Goal: Task Accomplishment & Management: Complete application form

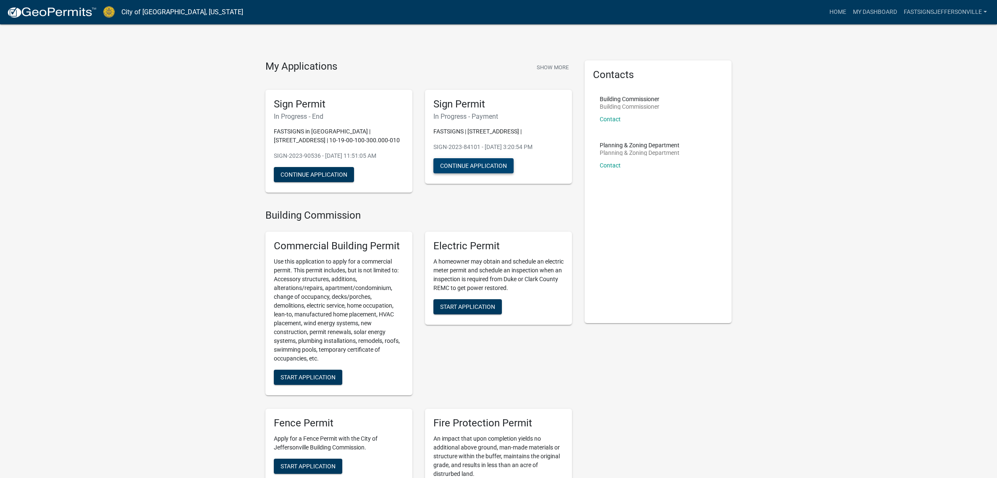
click at [476, 173] on button "Continue Application" at bounding box center [473, 165] width 80 height 15
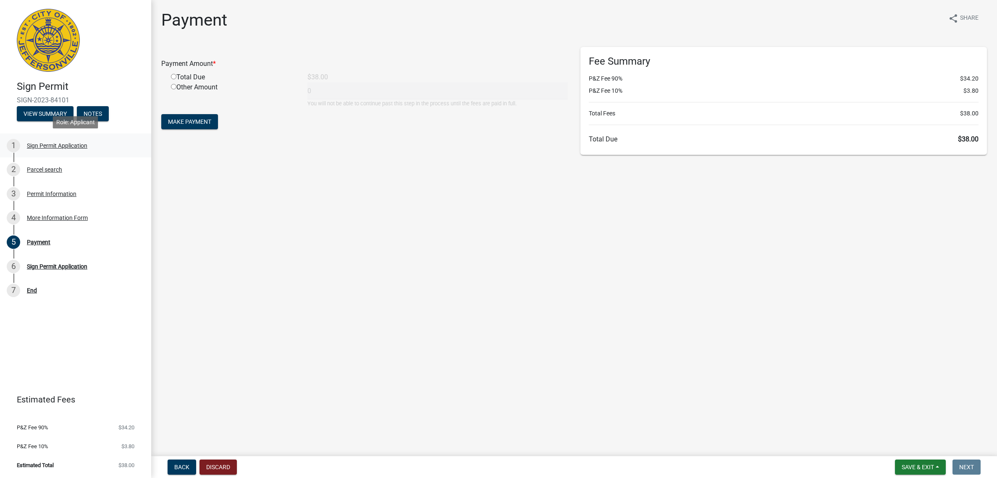
click at [57, 150] on div "1 Sign Permit Application" at bounding box center [72, 145] width 131 height 13
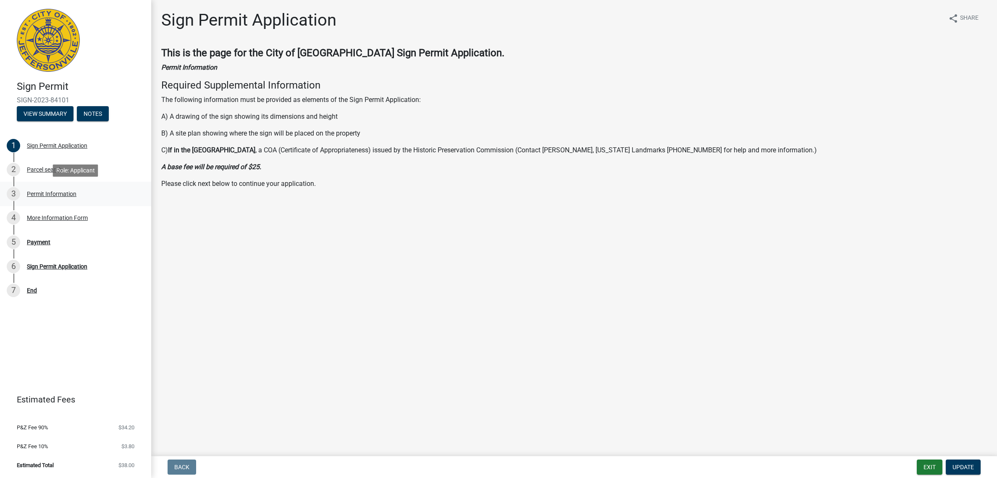
click at [54, 196] on div "Permit Information" at bounding box center [52, 194] width 50 height 6
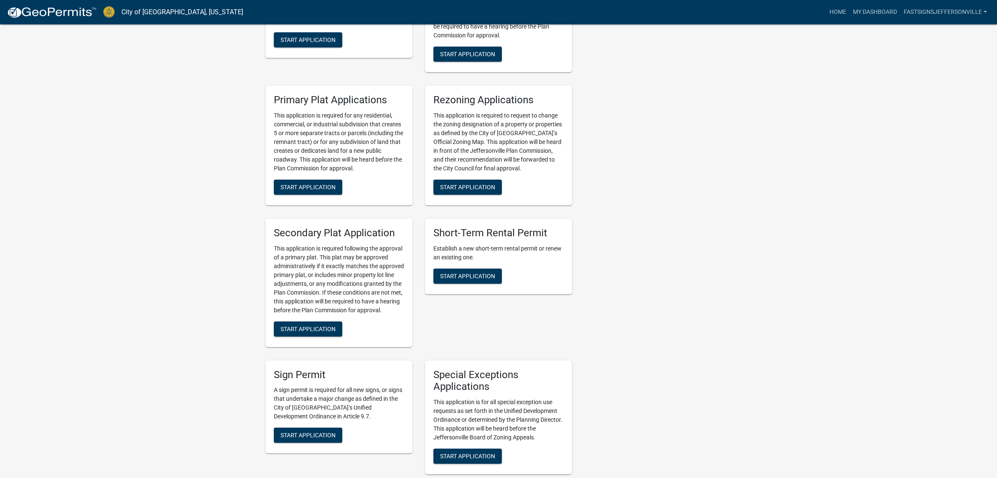
scroll to position [1410, 0]
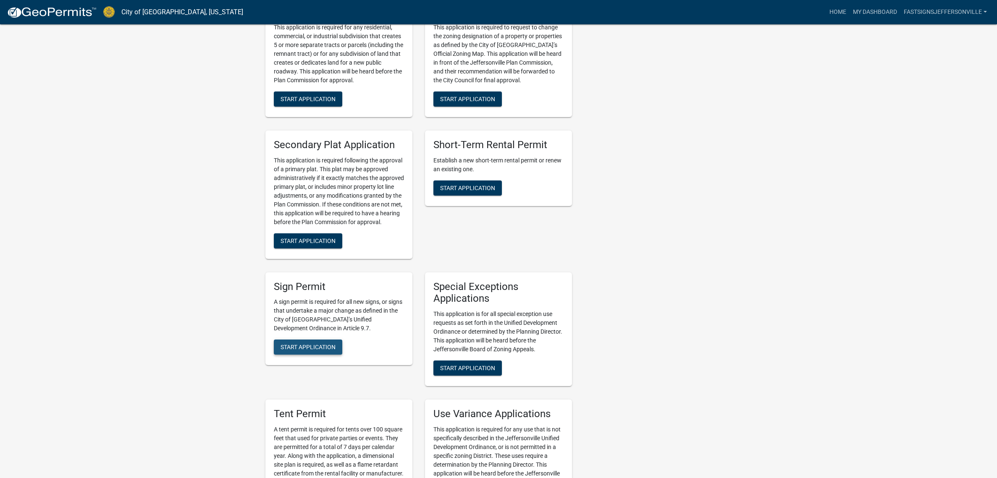
click at [302, 344] on span "Start Application" at bounding box center [307, 347] width 55 height 7
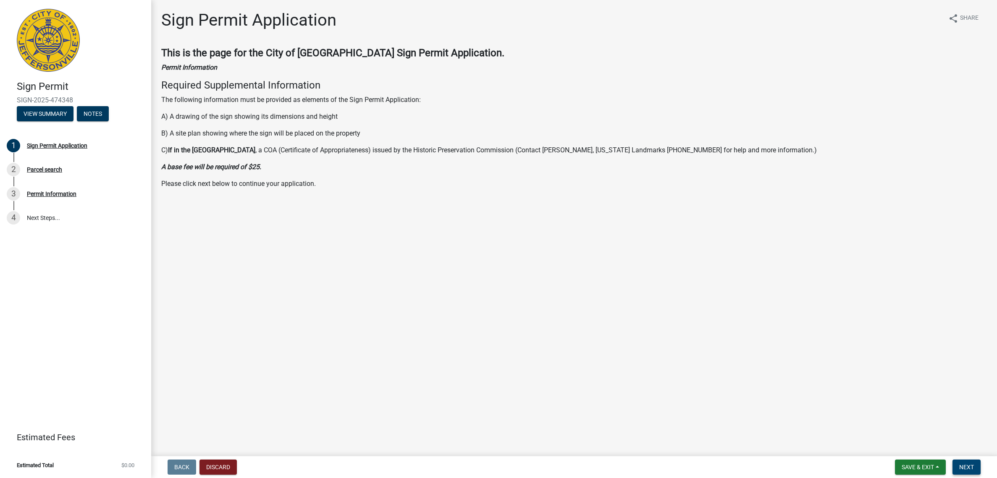
click at [966, 465] on span "Next" at bounding box center [966, 467] width 15 height 7
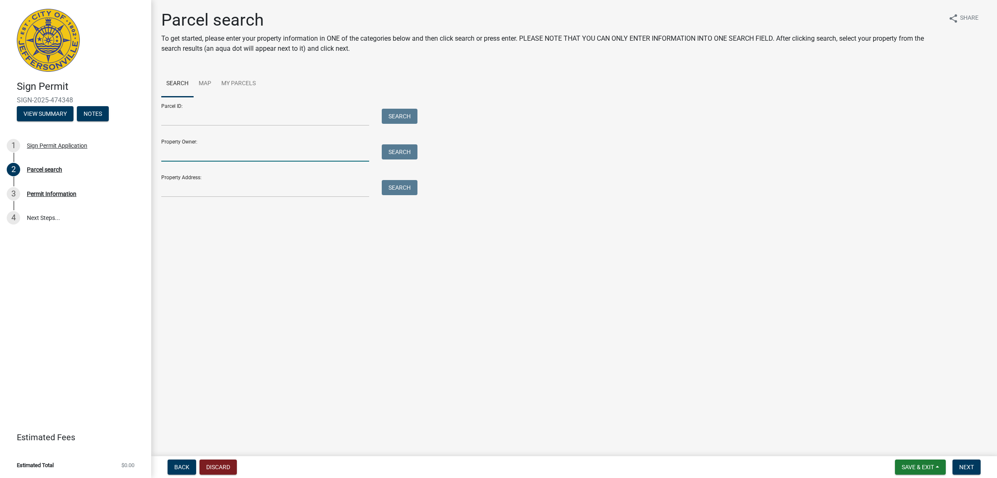
click at [204, 157] on input "Property Owner:" at bounding box center [265, 152] width 208 height 17
click at [205, 189] on input "Property Address:" at bounding box center [265, 188] width 208 height 17
paste input "1636 Production Rd"
type input "1636 Production Rd"
click at [407, 193] on button "Search" at bounding box center [400, 187] width 36 height 15
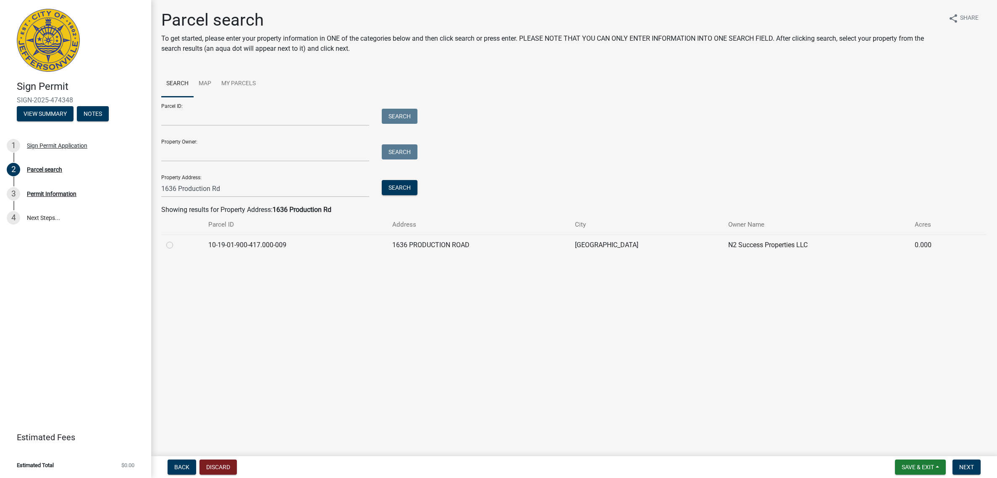
drag, startPoint x: 172, startPoint y: 246, endPoint x: 275, endPoint y: 308, distance: 120.2
click at [176, 240] on label at bounding box center [176, 240] width 0 height 0
click at [176, 246] on input "radio" at bounding box center [178, 242] width 5 height 5
radio input "true"
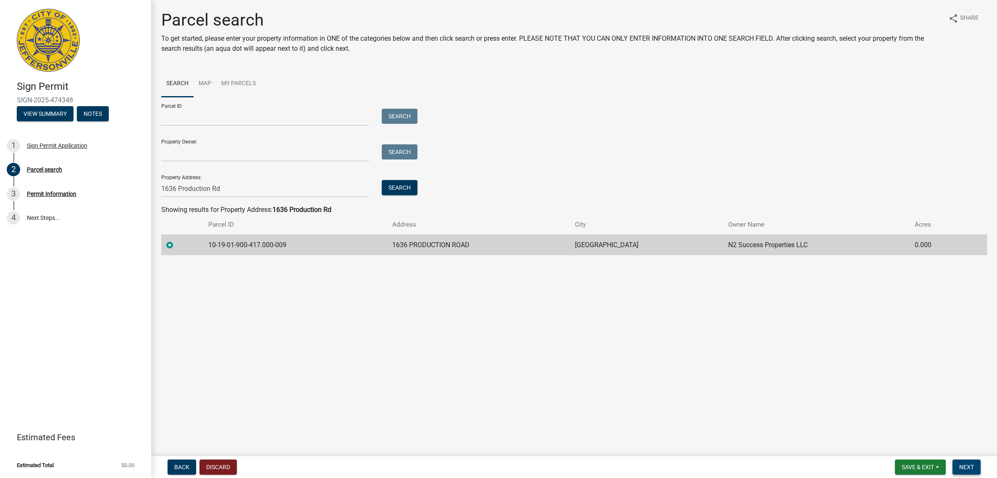
click at [975, 467] on button "Next" at bounding box center [966, 467] width 28 height 15
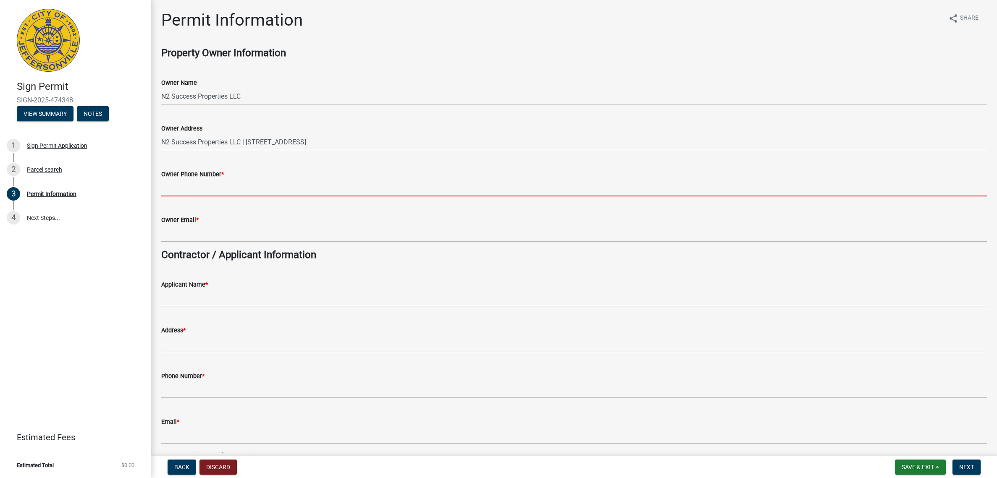
click at [214, 188] on input "Owner Phone Number *" at bounding box center [573, 187] width 825 height 17
type input "0000000000"
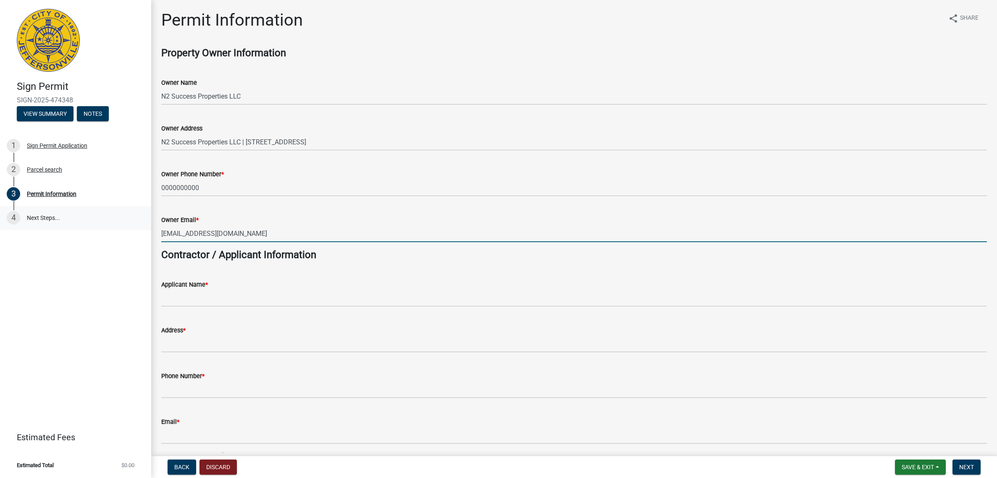
drag, startPoint x: 262, startPoint y: 231, endPoint x: 134, endPoint y: 225, distance: 127.8
click at [134, 227] on div "Sign Permit SIGN-2025-474348 View Summary Notes 1 Sign Permit Application 2 Par…" at bounding box center [498, 239] width 997 height 478
paste input "[PERSON_NAME].[PERSON_NAME]@fastsigns"
type input "[PERSON_NAME][EMAIL_ADDRESS][PERSON_NAME][DOMAIN_NAME]"
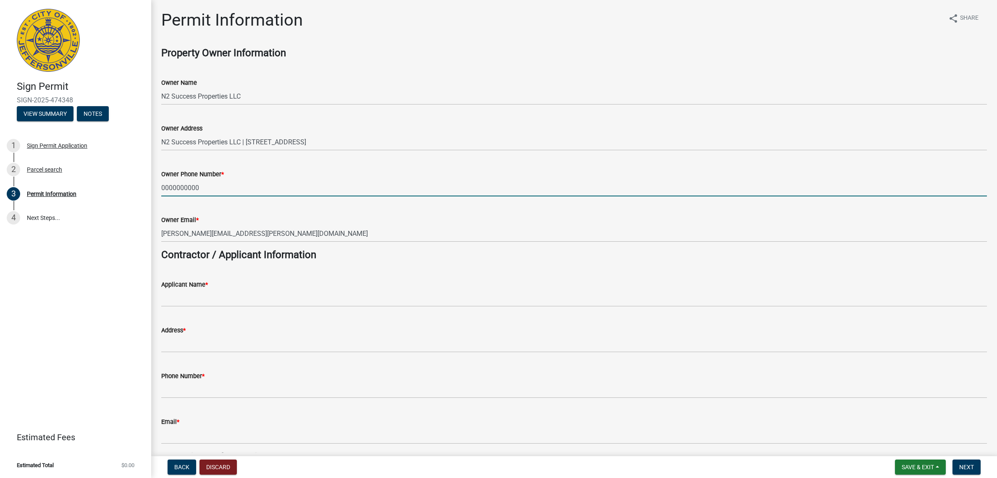
click at [174, 187] on input "0000000000" at bounding box center [573, 187] width 825 height 17
click at [185, 186] on input "000-0000000" at bounding box center [573, 187] width 825 height 17
type input "000-000-0000"
click at [282, 209] on div "Owner Email * [PERSON_NAME][EMAIL_ADDRESS][PERSON_NAME][DOMAIN_NAME]" at bounding box center [573, 222] width 825 height 39
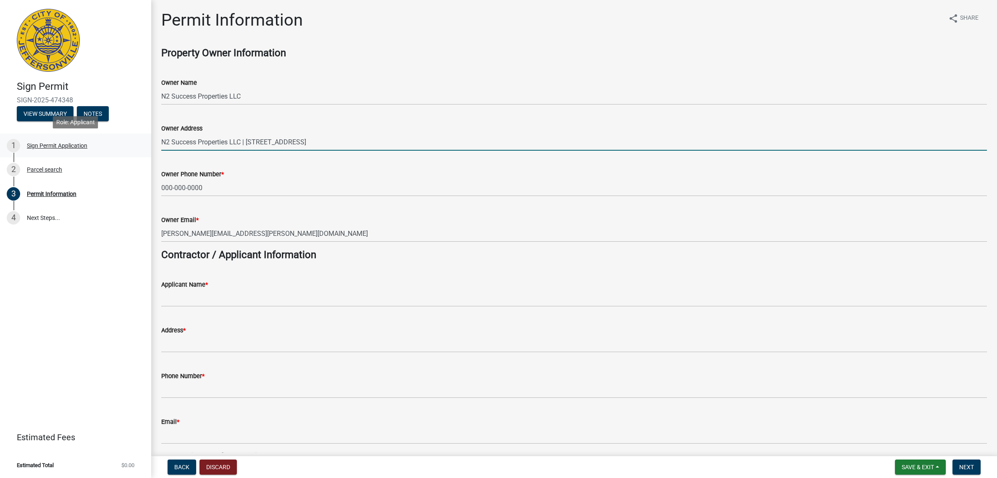
drag, startPoint x: 248, startPoint y: 142, endPoint x: 127, endPoint y: 141, distance: 121.4
click at [127, 141] on div "Sign Permit SIGN-2025-474348 View Summary Notes 1 Sign Permit Application 2 Par…" at bounding box center [498, 239] width 997 height 478
click at [196, 141] on input "PO Box 26 | [GEOGRAPHIC_DATA]" at bounding box center [573, 142] width 825 height 17
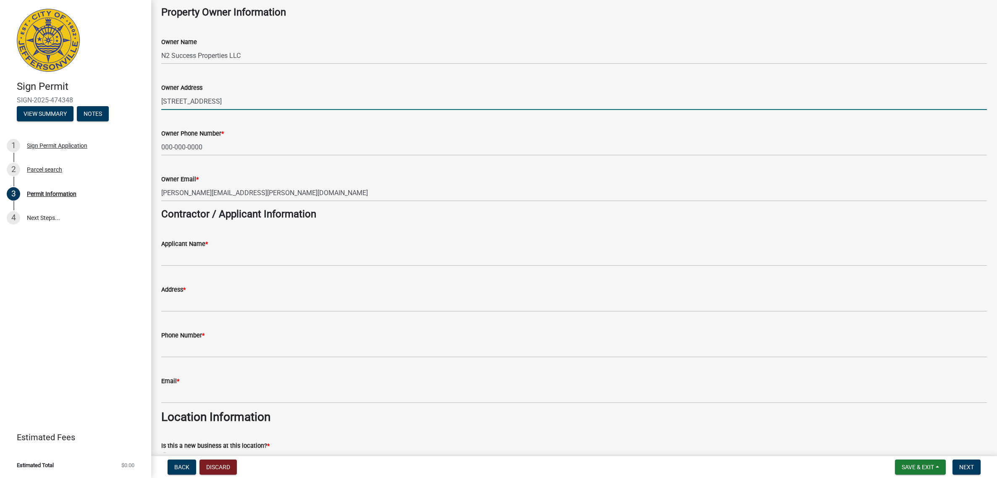
scroll to position [60, 0]
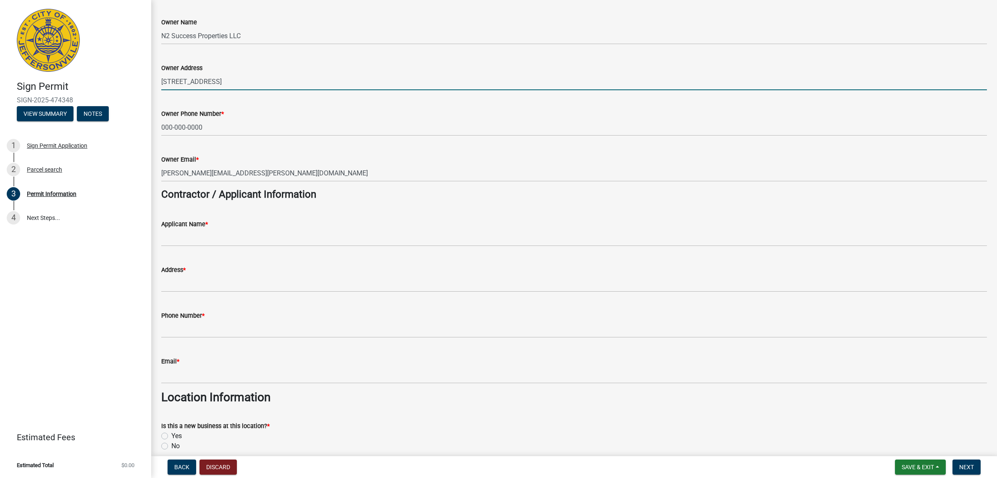
type input "[STREET_ADDRESS]"
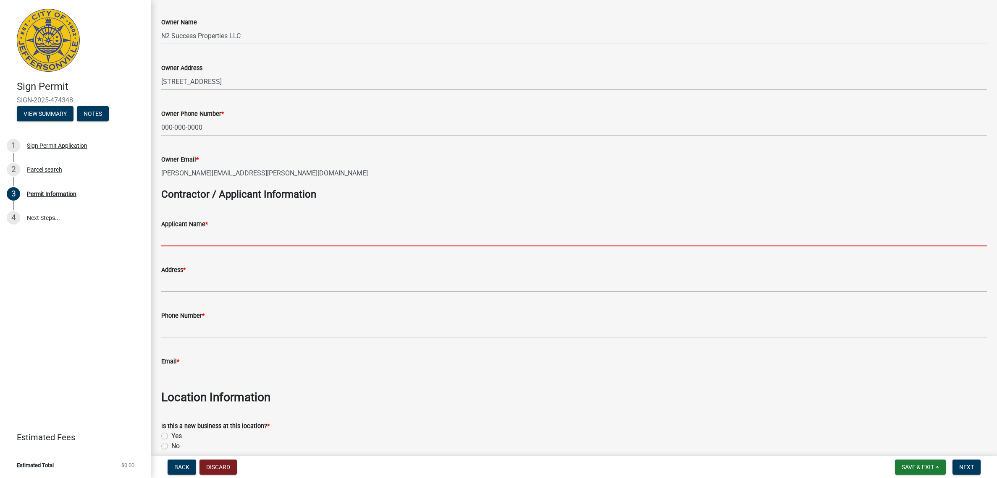
click at [253, 241] on input "Applicant Name *" at bounding box center [573, 237] width 825 height 17
type input "FASTSIGNS in [GEOGRAPHIC_DATA]"
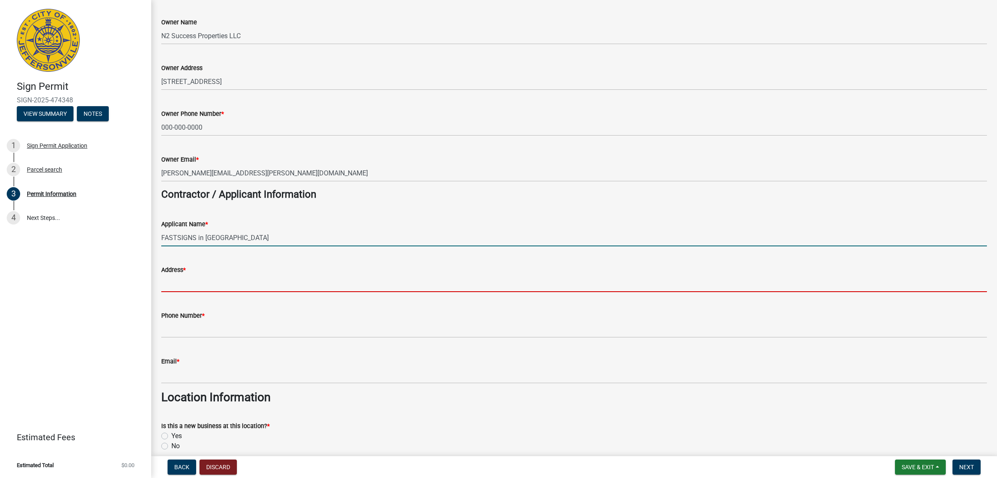
click at [223, 287] on input "Address *" at bounding box center [573, 283] width 825 height 17
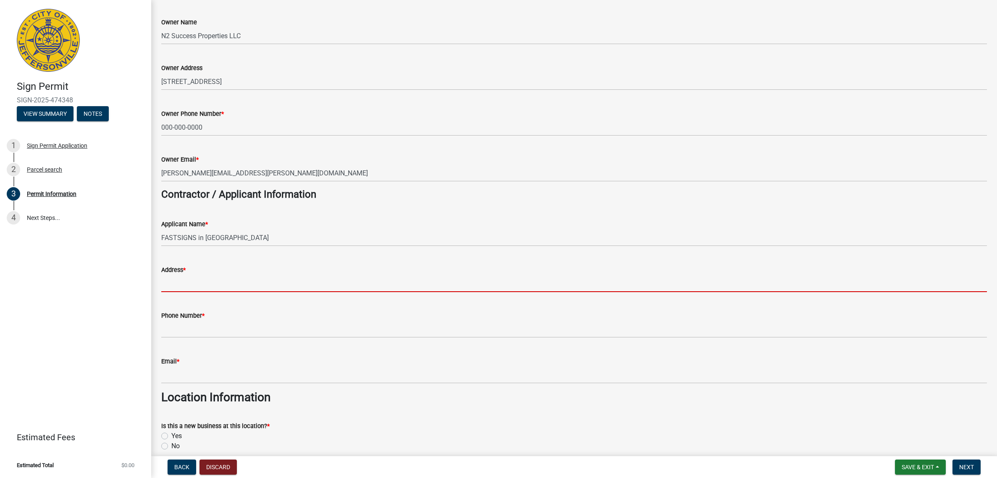
type input "215 Quartermaster Ct"
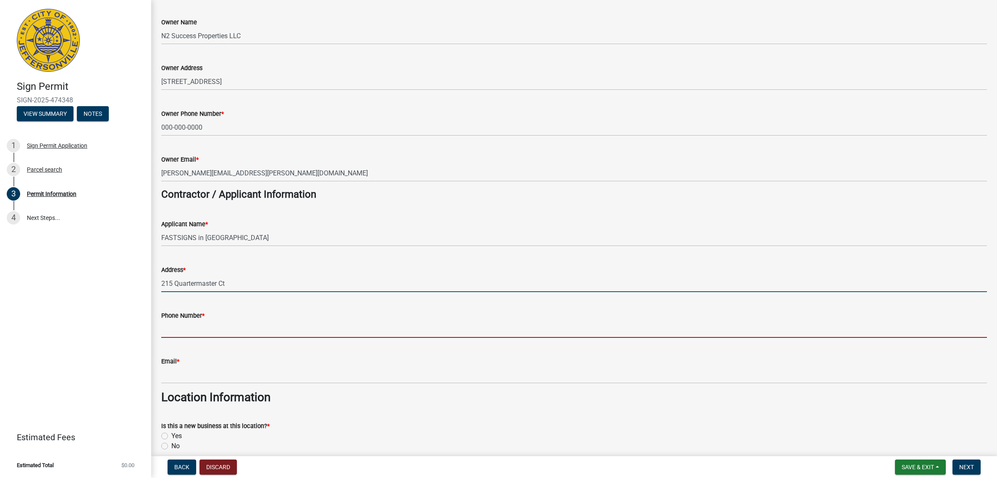
type input "8122911141"
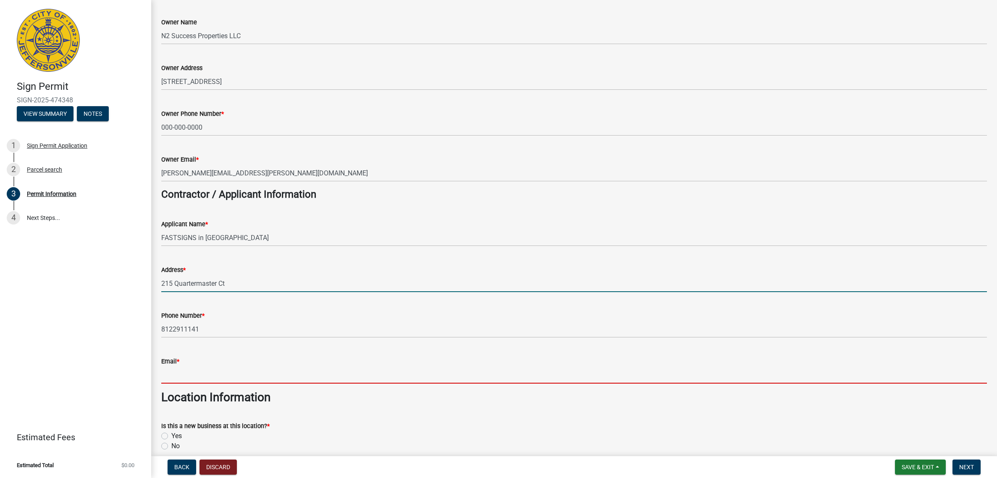
type input "[EMAIL_ADDRESS][DOMAIN_NAME]"
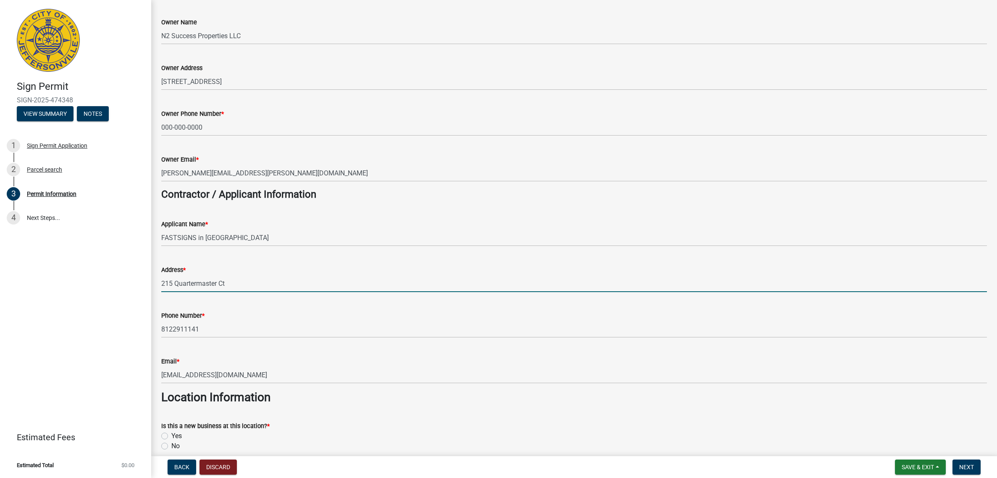
type input "FASTSIGNS in [GEOGRAPHIC_DATA]"
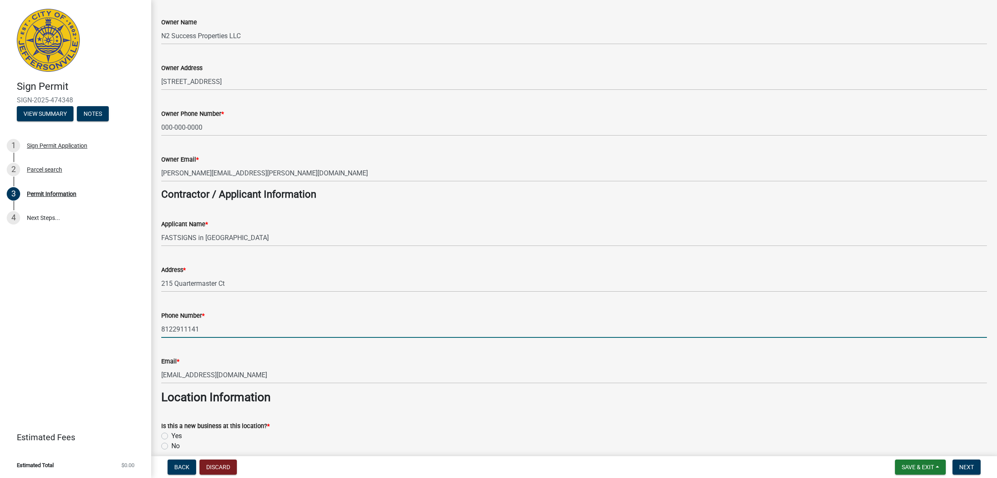
click at [174, 330] on input "8122911141" at bounding box center [573, 329] width 825 height 17
click at [186, 328] on input "812-2911141" at bounding box center [573, 329] width 825 height 17
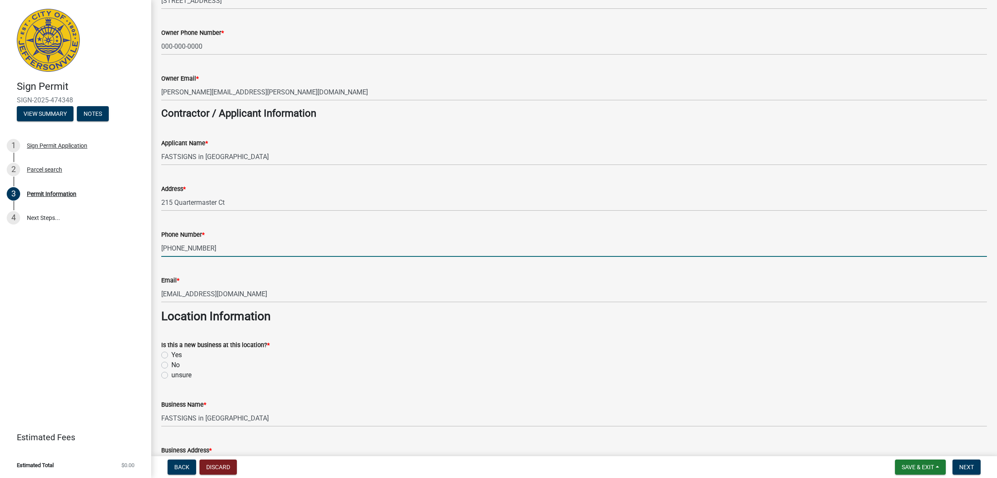
scroll to position [215, 0]
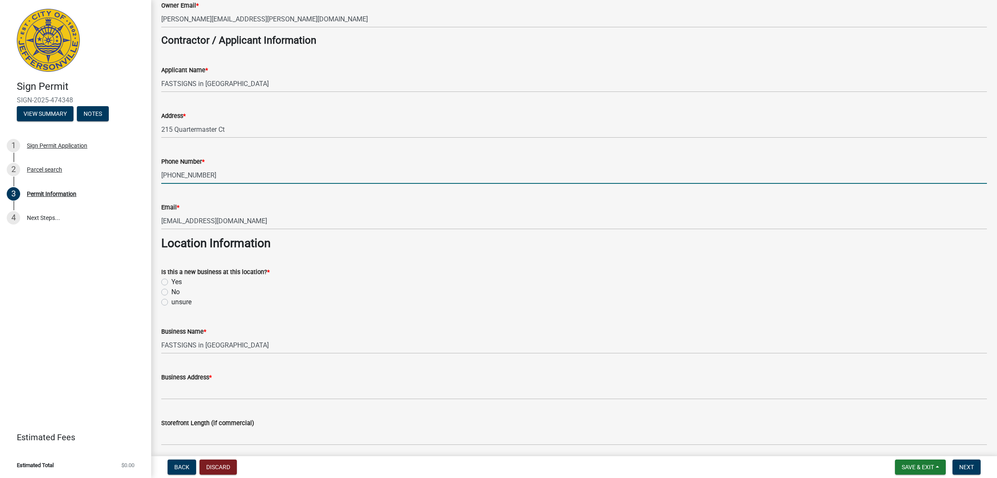
type input "[PHONE_NUMBER]"
click at [171, 291] on label "No" at bounding box center [175, 292] width 8 height 10
click at [171, 291] on input "No" at bounding box center [173, 289] width 5 height 5
radio input "true"
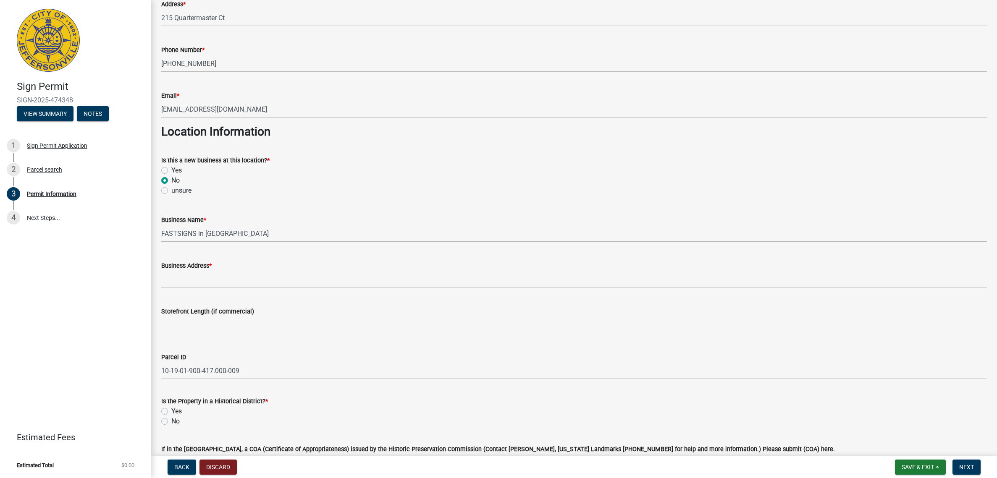
scroll to position [396, 0]
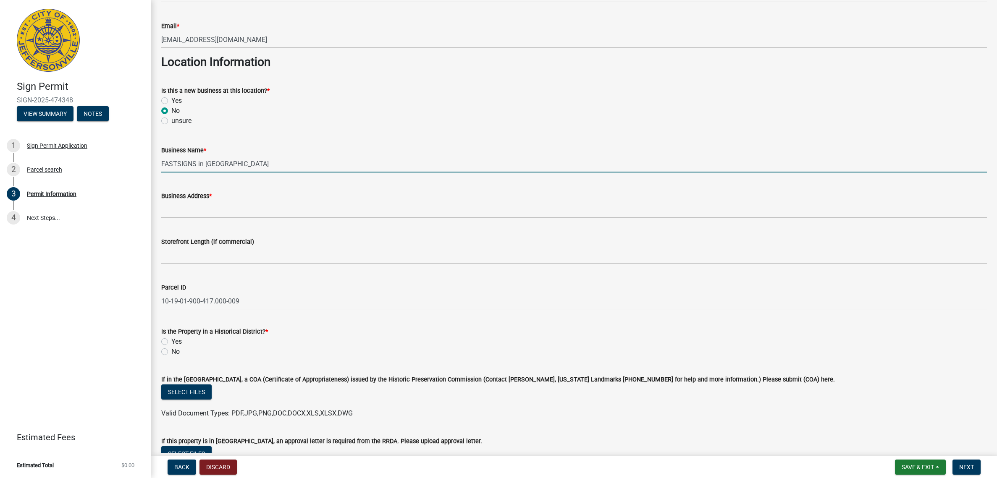
click at [263, 168] on input "FASTSIGNS in [GEOGRAPHIC_DATA]" at bounding box center [573, 163] width 825 height 17
type input "Five Star Breaktime Solutions"
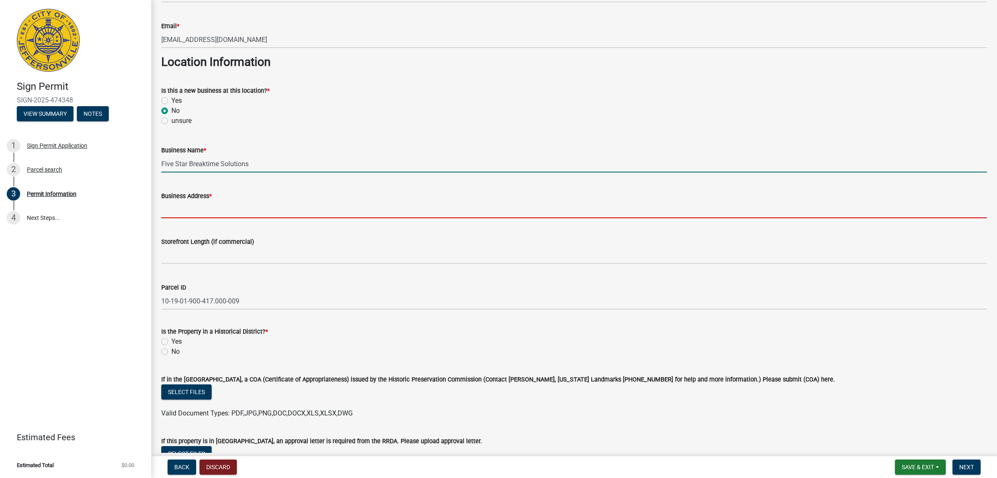
click at [217, 207] on input "Business Address *" at bounding box center [573, 209] width 825 height 17
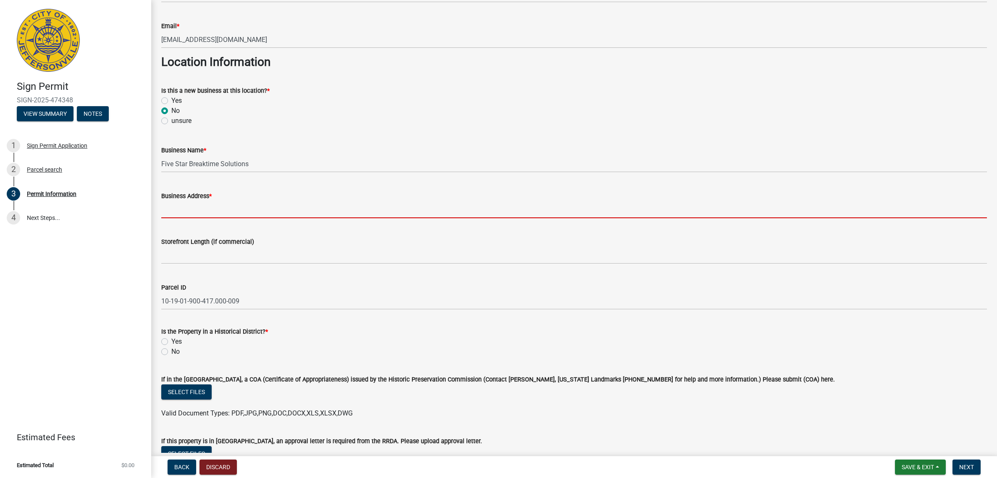
paste input "[STREET_ADDRESS]"
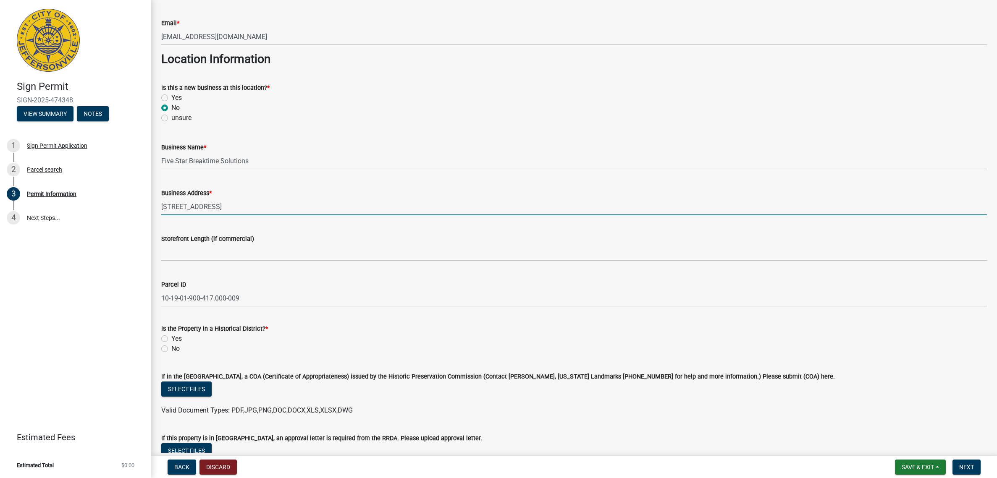
scroll to position [400, 0]
type input "[STREET_ADDRESS]"
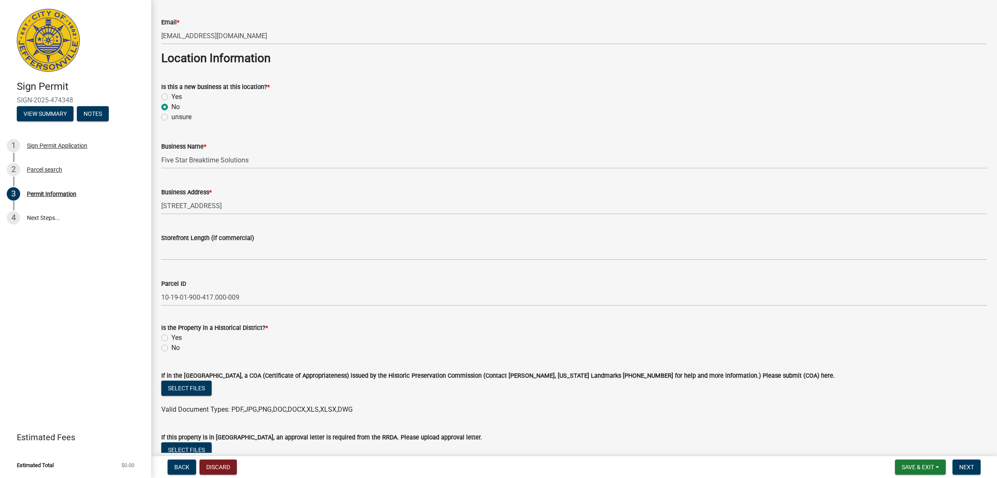
click at [171, 347] on label "No" at bounding box center [175, 348] width 8 height 10
click at [171, 347] on input "No" at bounding box center [173, 345] width 5 height 5
radio input "true"
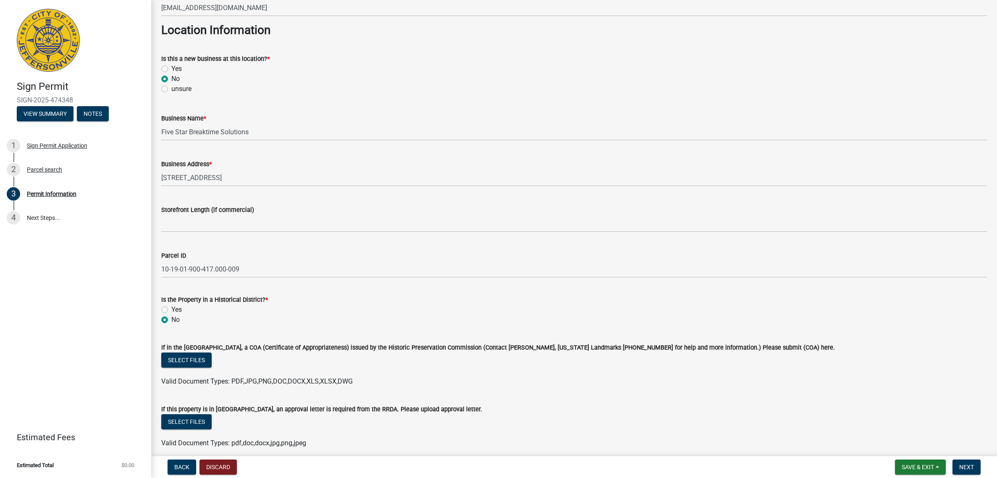
scroll to position [429, 0]
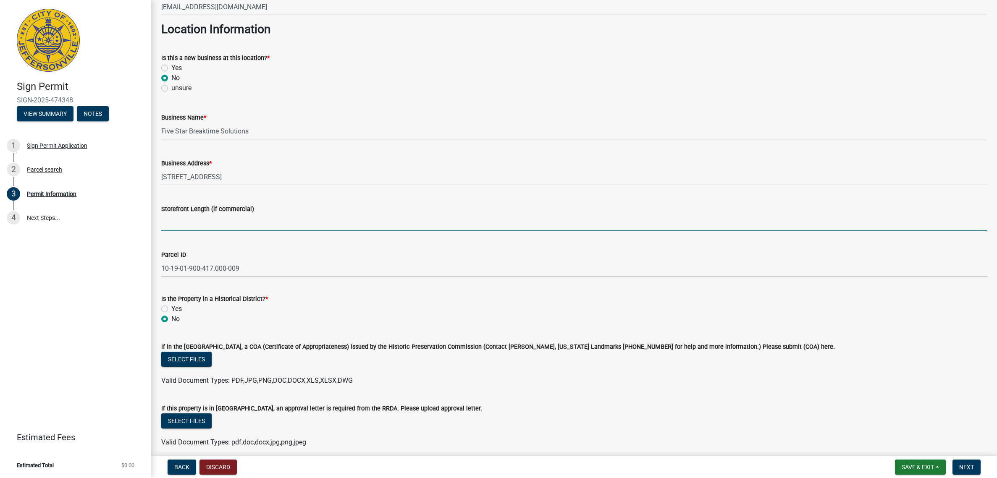
click at [220, 225] on input "Storefront Length (if commercial)" at bounding box center [573, 222] width 825 height 17
type input "156'"
click at [367, 320] on div "No" at bounding box center [573, 319] width 825 height 10
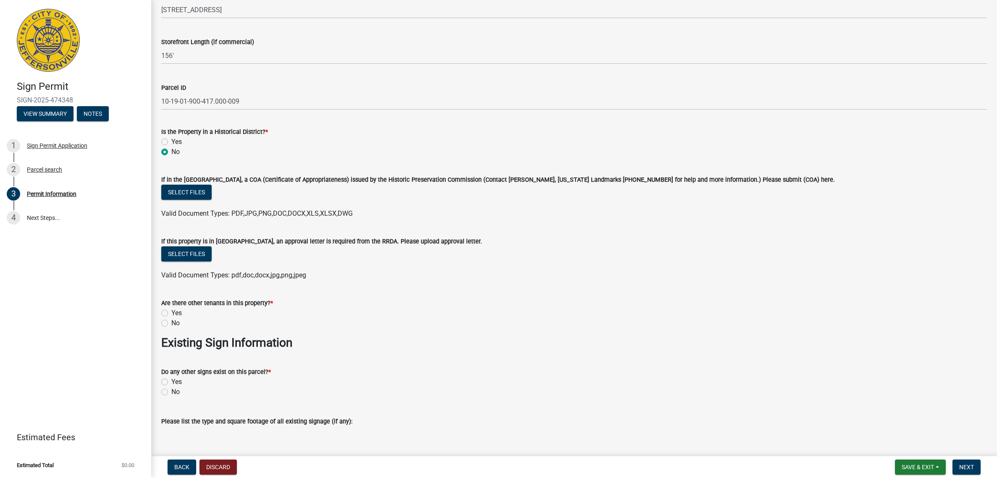
scroll to position [605, 0]
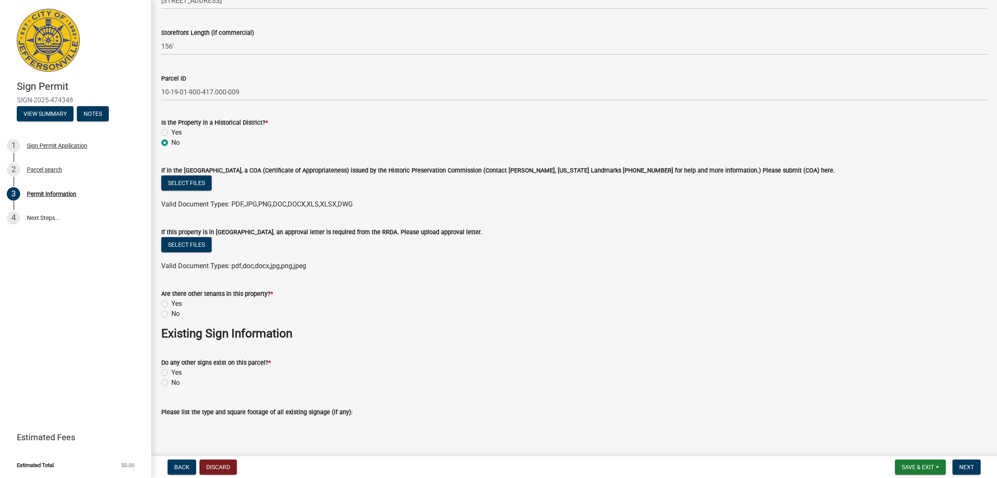
click at [171, 314] on label "No" at bounding box center [175, 314] width 8 height 10
click at [171, 314] on input "No" at bounding box center [173, 311] width 5 height 5
radio input "true"
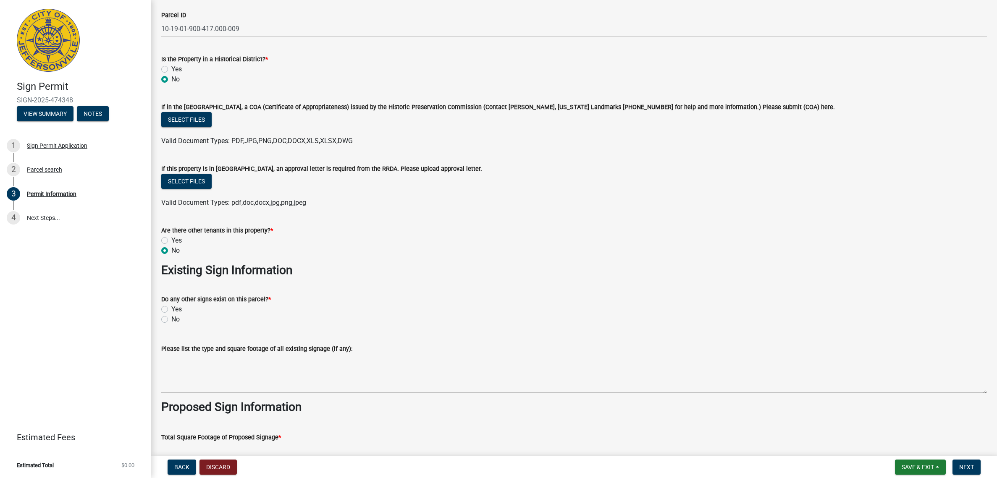
scroll to position [688, 0]
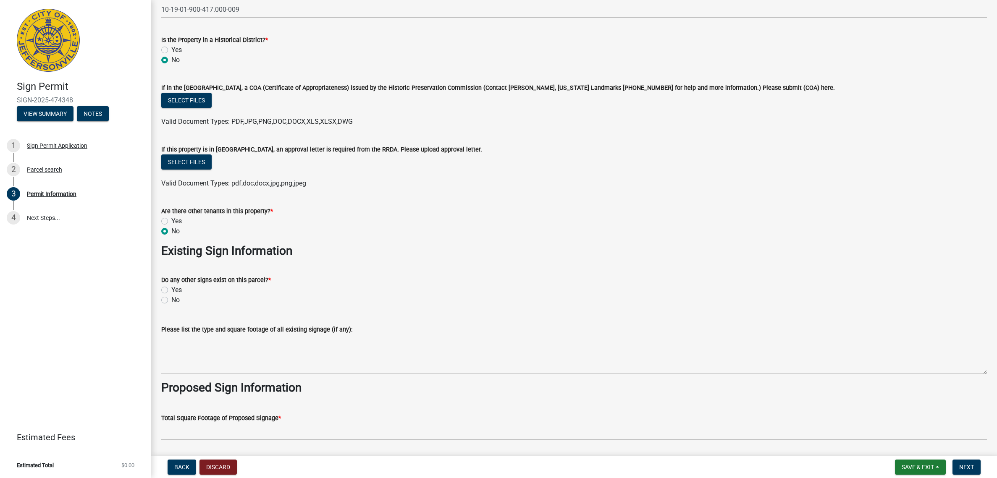
click at [171, 301] on label "No" at bounding box center [175, 300] width 8 height 10
click at [171, 301] on input "No" at bounding box center [173, 297] width 5 height 5
radio input "true"
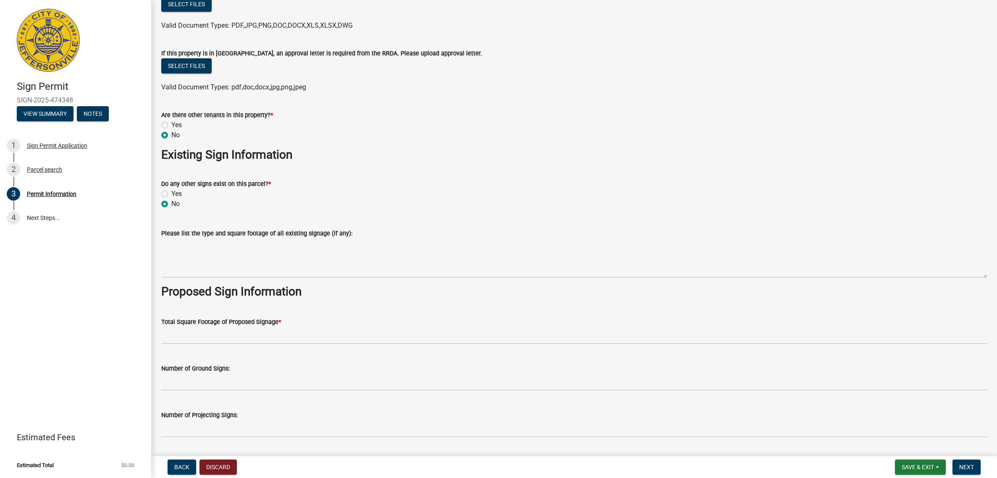
scroll to position [794, 0]
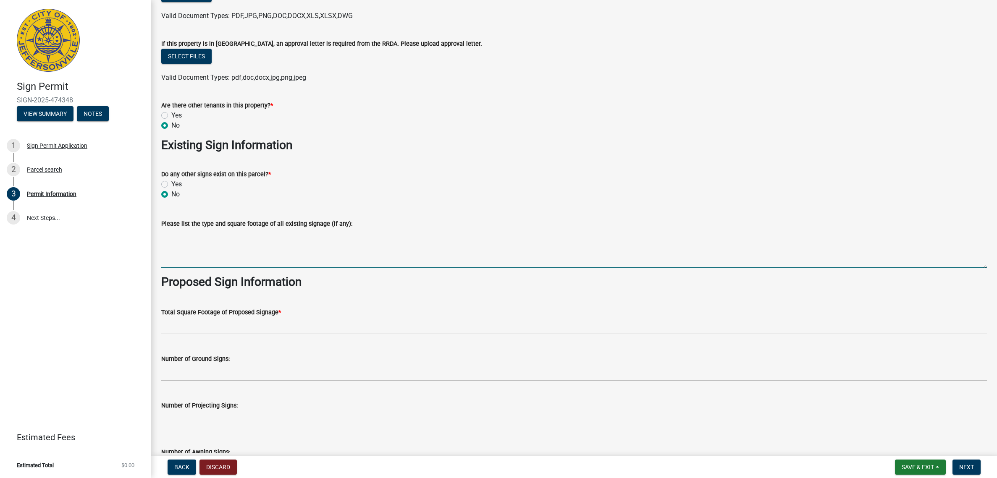
click at [253, 266] on textarea "Please list the type and square footage of all existing signage (if any):" at bounding box center [573, 248] width 825 height 39
paste textarea "40 ft²"
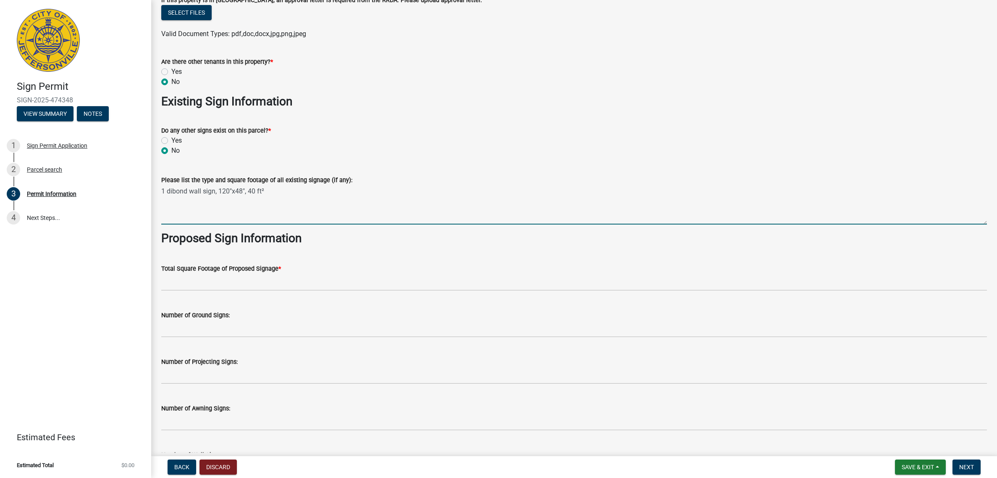
scroll to position [848, 0]
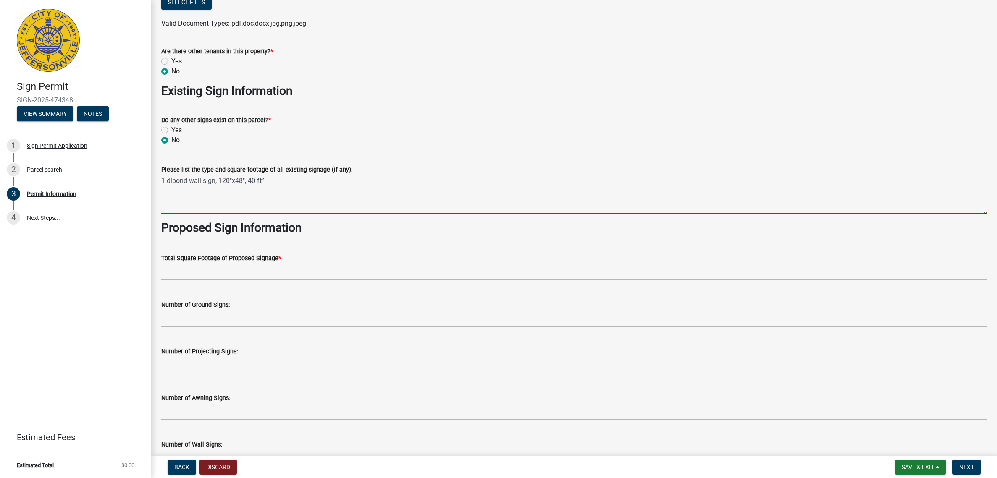
type textarea "1 dibond wall sign, 120"x48", 40 ft²"
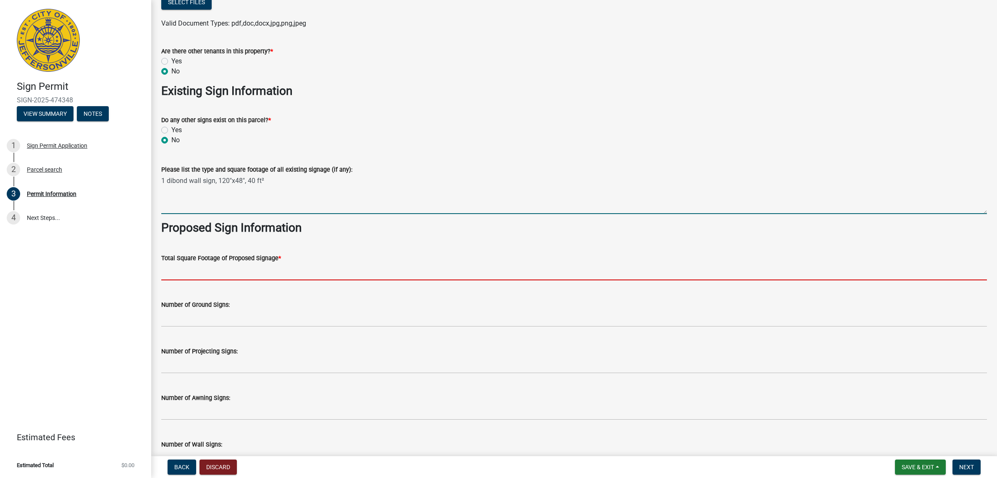
click at [241, 271] on input "text" at bounding box center [573, 271] width 825 height 17
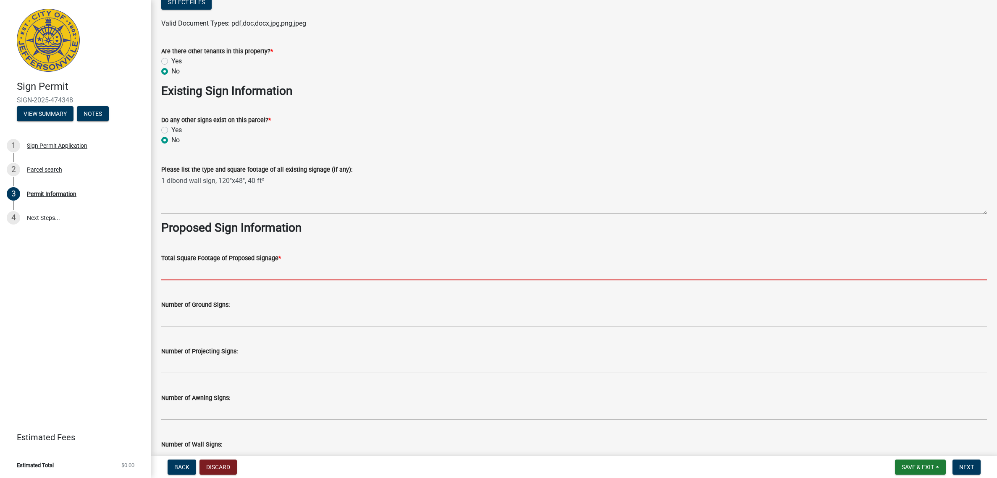
paste input "40 ft²"
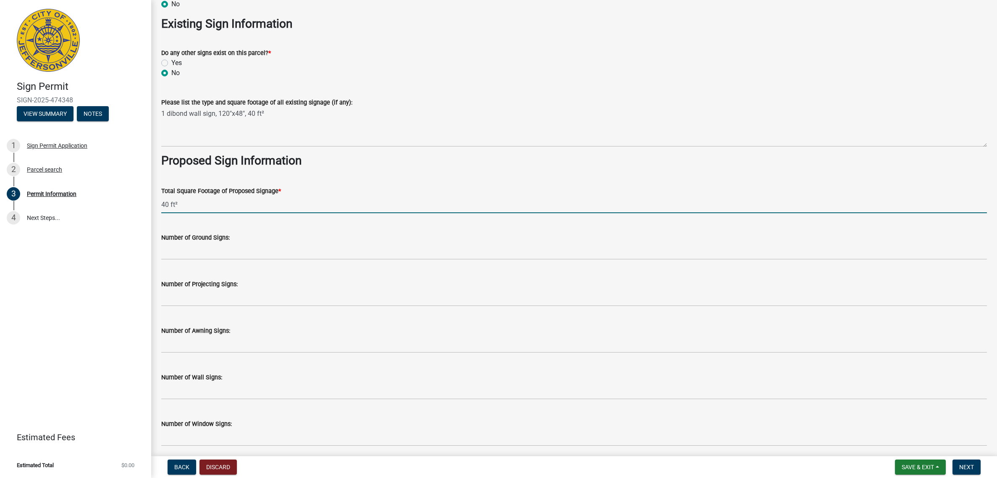
scroll to position [920, 0]
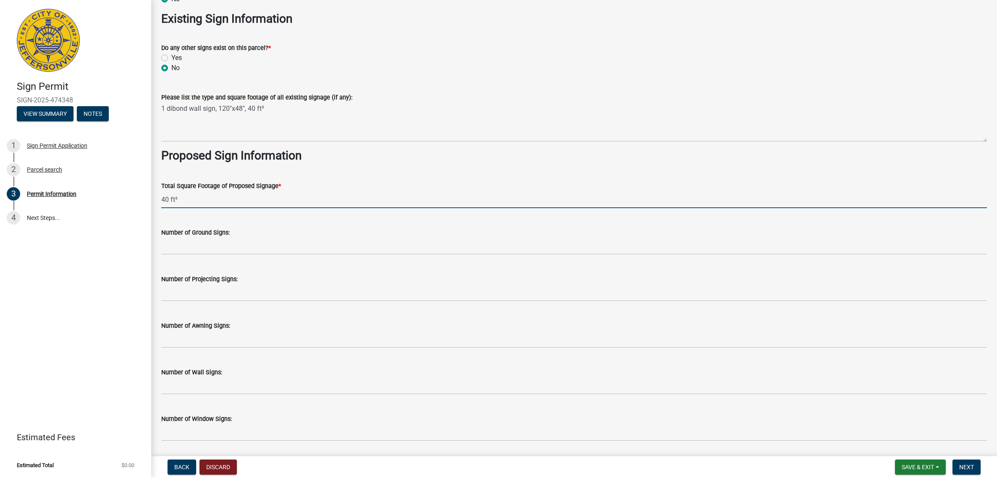
type input "40"
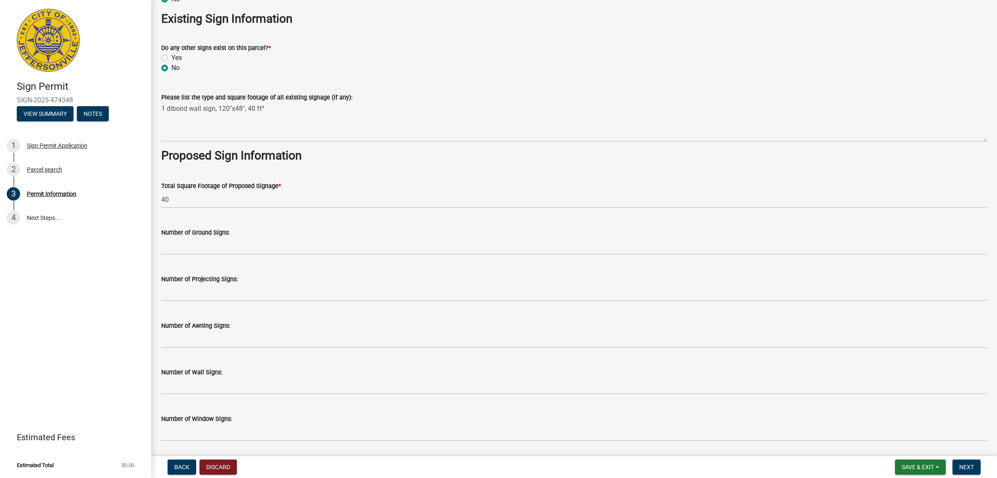
drag, startPoint x: 283, startPoint y: 397, endPoint x: 284, endPoint y: 392, distance: 5.2
click at [283, 397] on wm-data-entity-input "Number of Wall Signs:" at bounding box center [573, 379] width 825 height 47
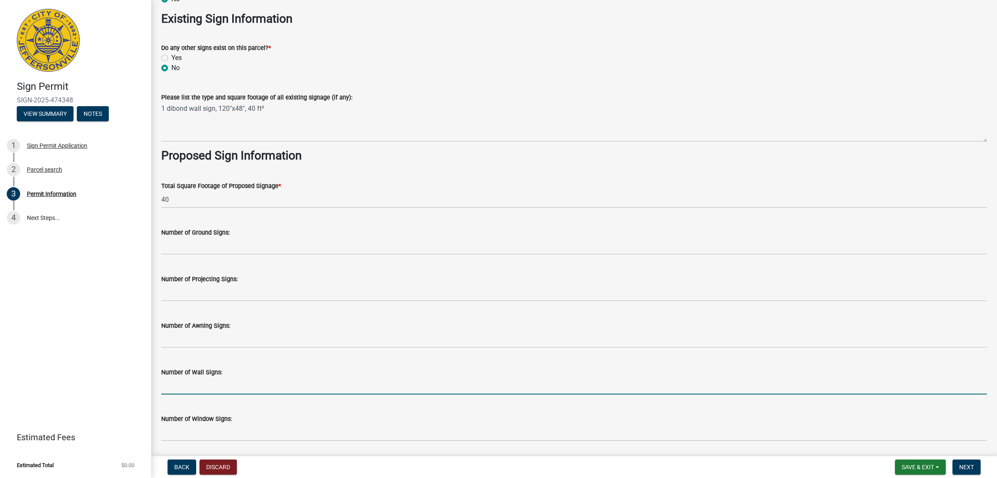
drag, startPoint x: 286, startPoint y: 388, endPoint x: 322, endPoint y: 368, distance: 40.6
click at [286, 388] on input "text" at bounding box center [573, 385] width 825 height 17
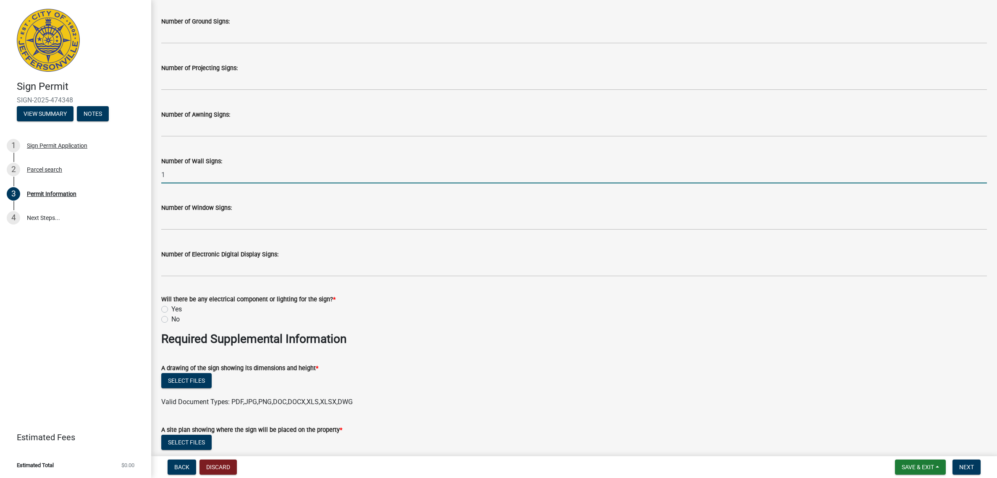
scroll to position [1133, 0]
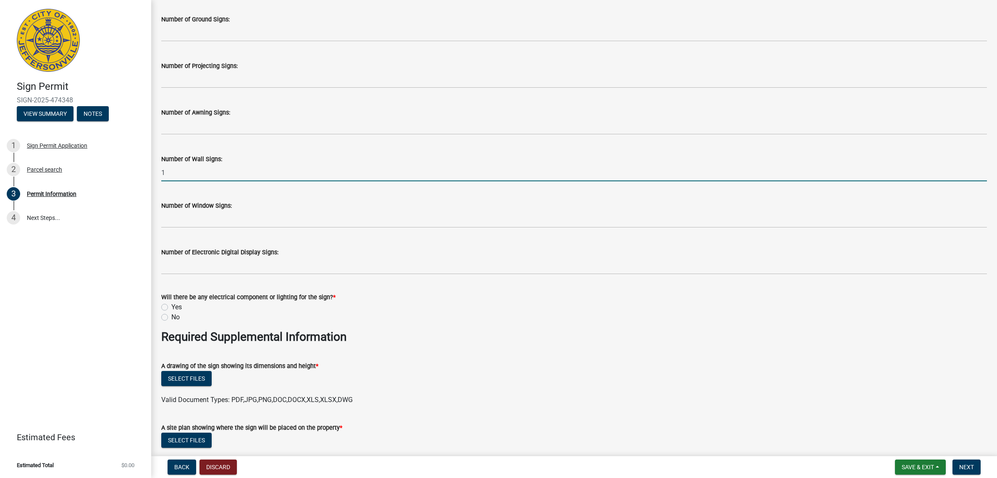
type input "1"
click at [171, 317] on label "No" at bounding box center [175, 317] width 8 height 10
click at [171, 317] on input "No" at bounding box center [173, 314] width 5 height 5
radio input "true"
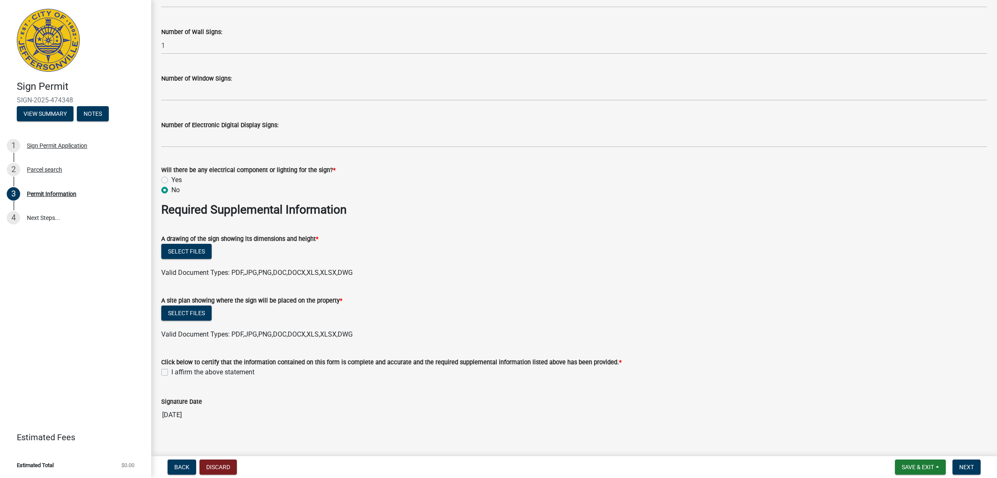
scroll to position [1271, 0]
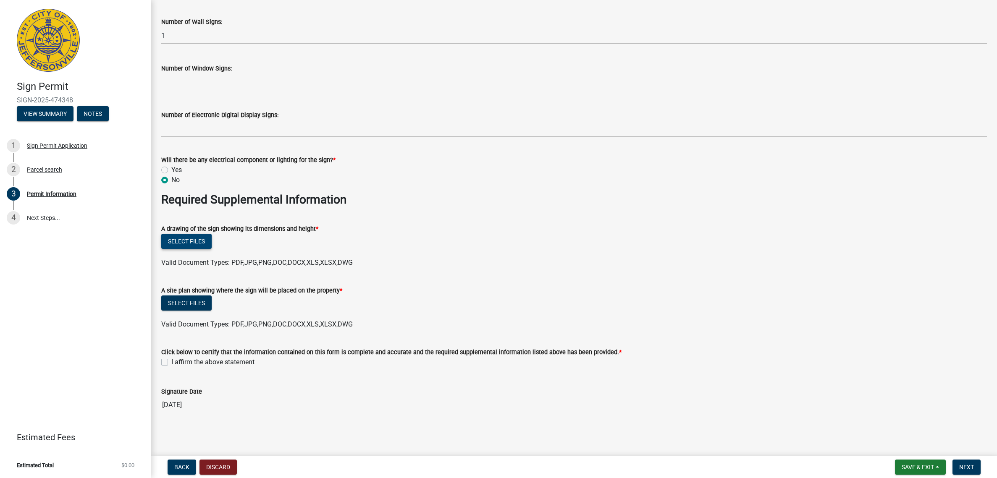
click at [183, 241] on button "Select files" at bounding box center [186, 241] width 50 height 15
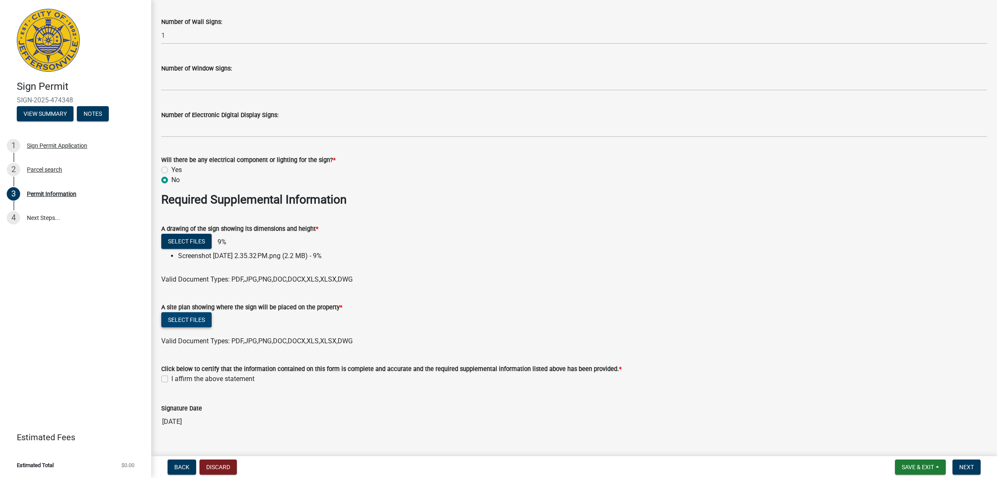
click at [199, 321] on button "Select files" at bounding box center [186, 319] width 50 height 15
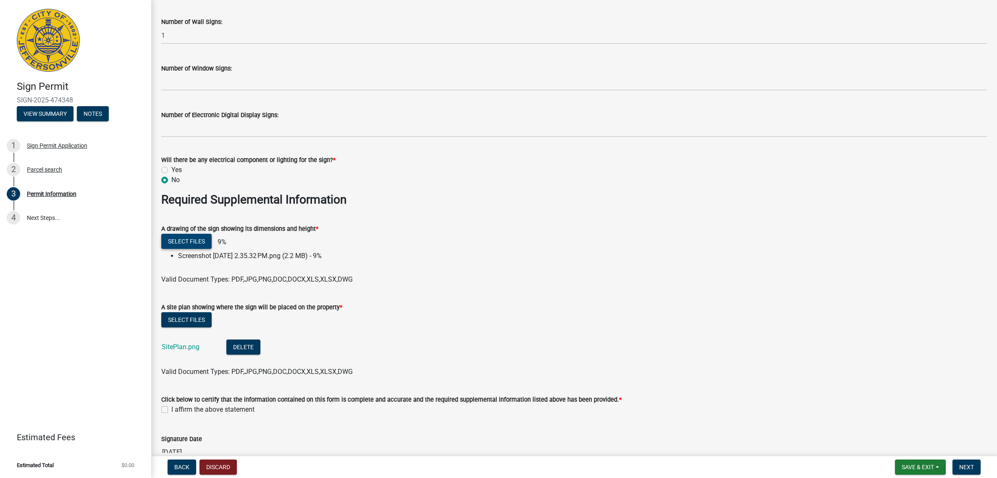
click at [194, 240] on button "Select files" at bounding box center [186, 241] width 50 height 15
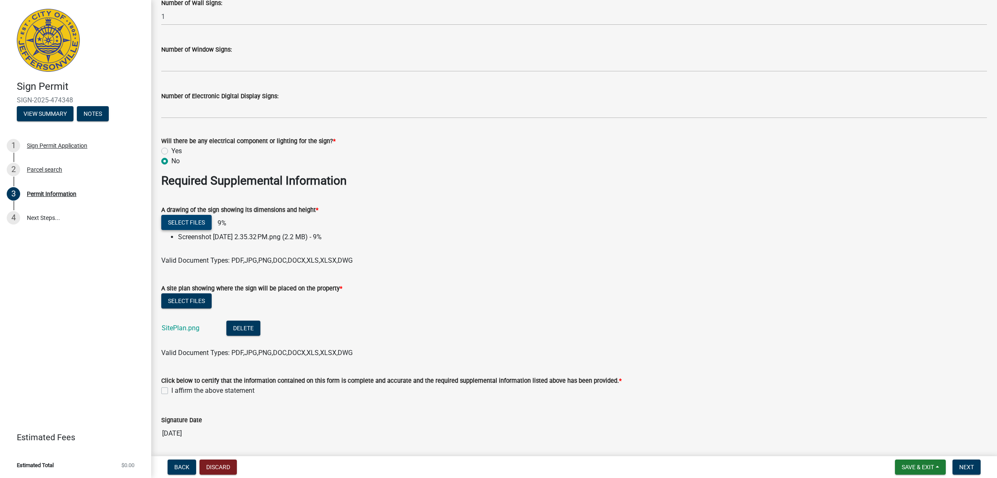
scroll to position [1318, 0]
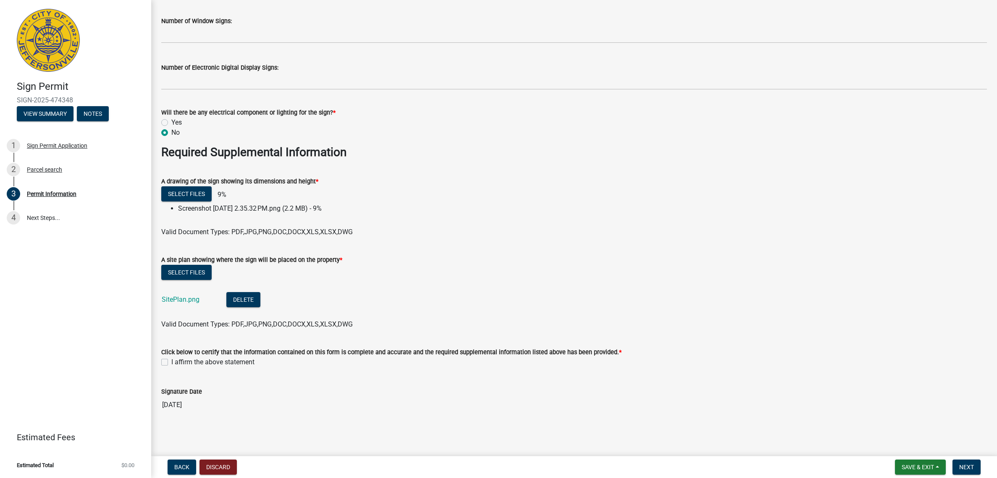
click at [171, 361] on label "I affirm the above statement" at bounding box center [212, 362] width 83 height 10
click at [171, 361] on input "I affirm the above statement" at bounding box center [173, 359] width 5 height 5
checkbox input "true"
click at [970, 465] on span "Next" at bounding box center [966, 467] width 15 height 7
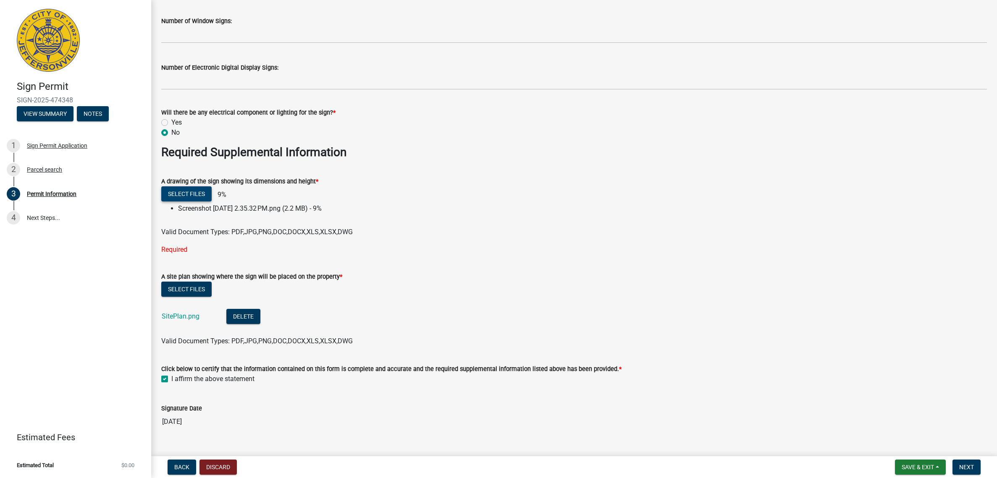
click at [196, 199] on button "Select files" at bounding box center [186, 193] width 50 height 15
click at [919, 462] on button "Save & Exit" at bounding box center [920, 467] width 51 height 15
click at [911, 426] on button "Save" at bounding box center [911, 425] width 67 height 20
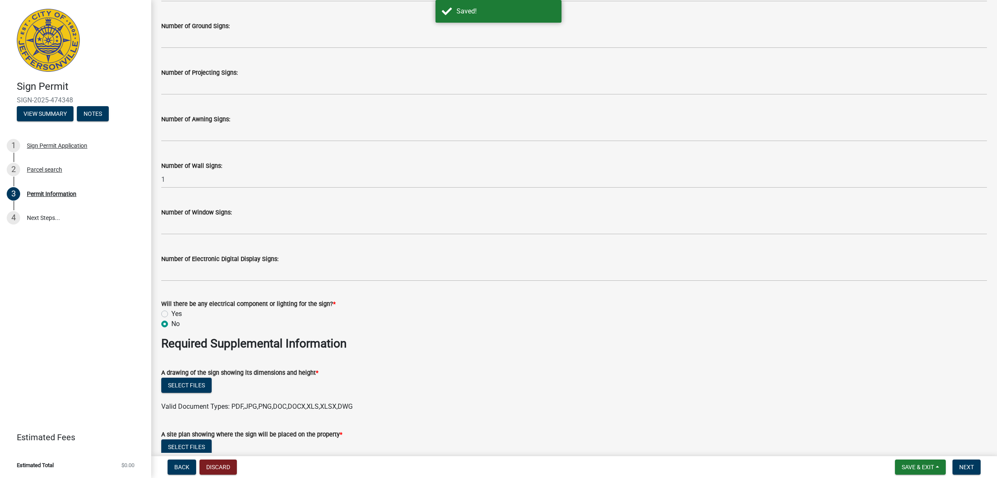
scroll to position [1301, 0]
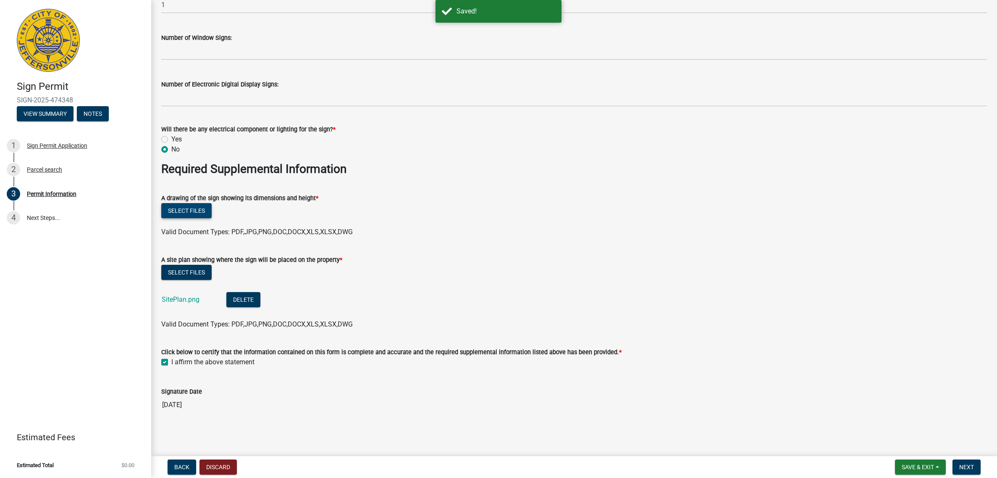
click at [203, 210] on button "Select files" at bounding box center [186, 210] width 50 height 15
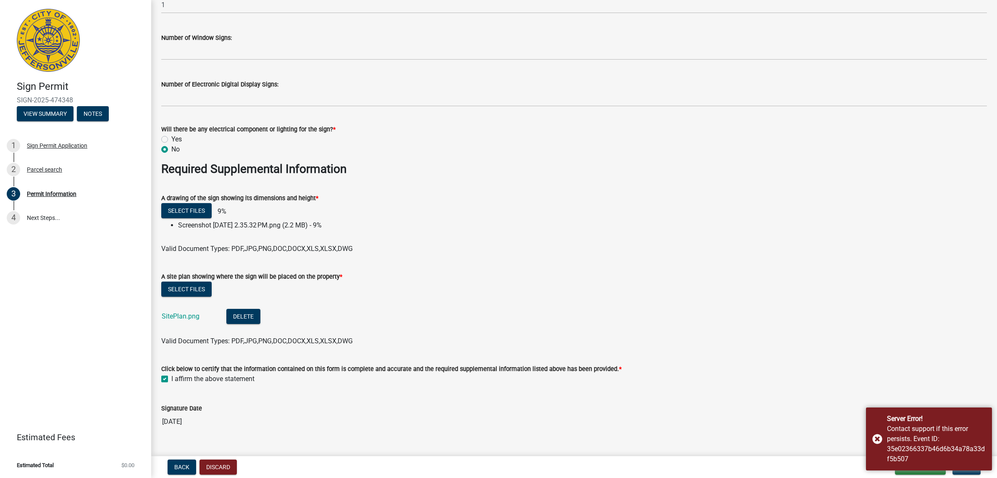
click at [600, 282] on div "Select files" at bounding box center [573, 290] width 825 height 17
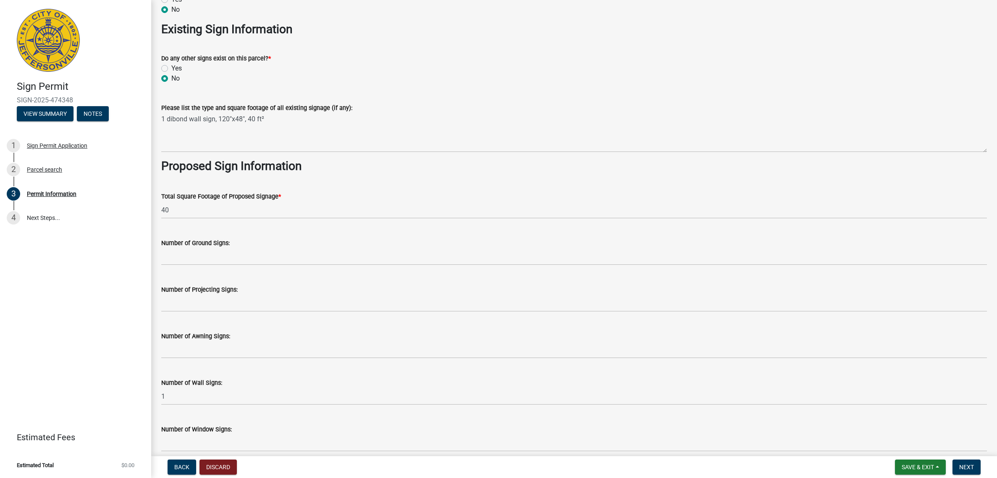
scroll to position [1301, 0]
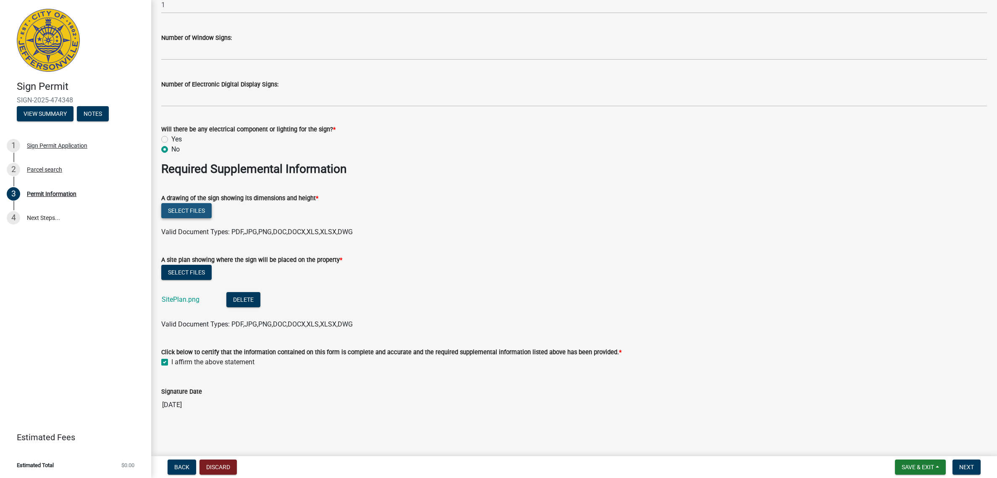
click at [207, 206] on button "Select files" at bounding box center [186, 210] width 50 height 15
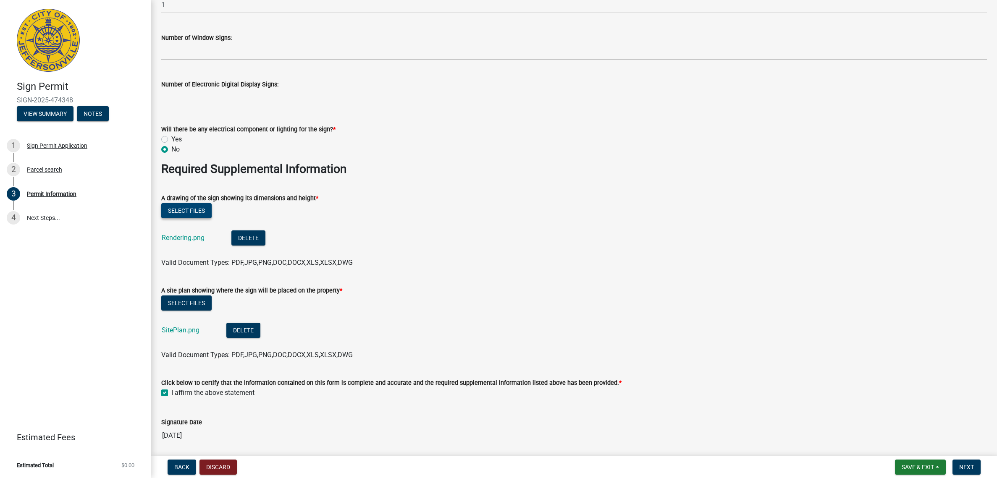
scroll to position [1332, 0]
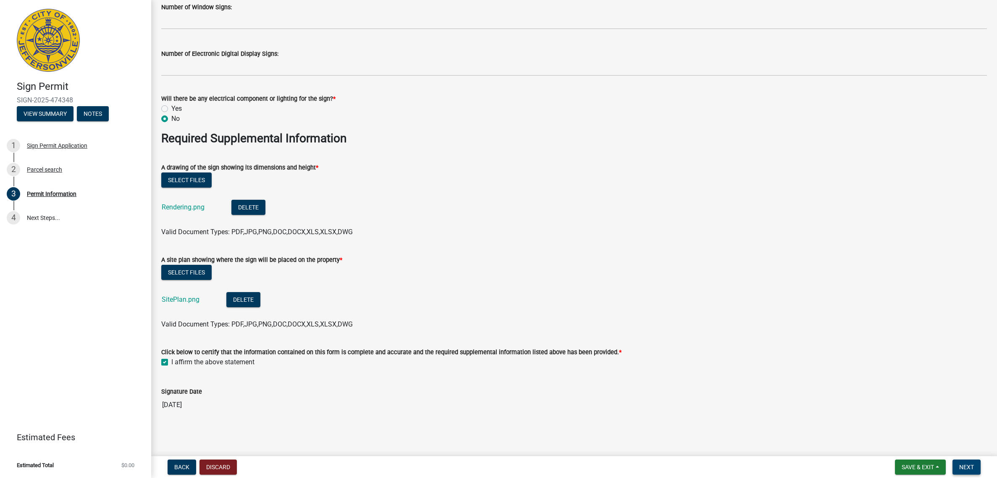
click at [964, 465] on span "Next" at bounding box center [966, 467] width 15 height 7
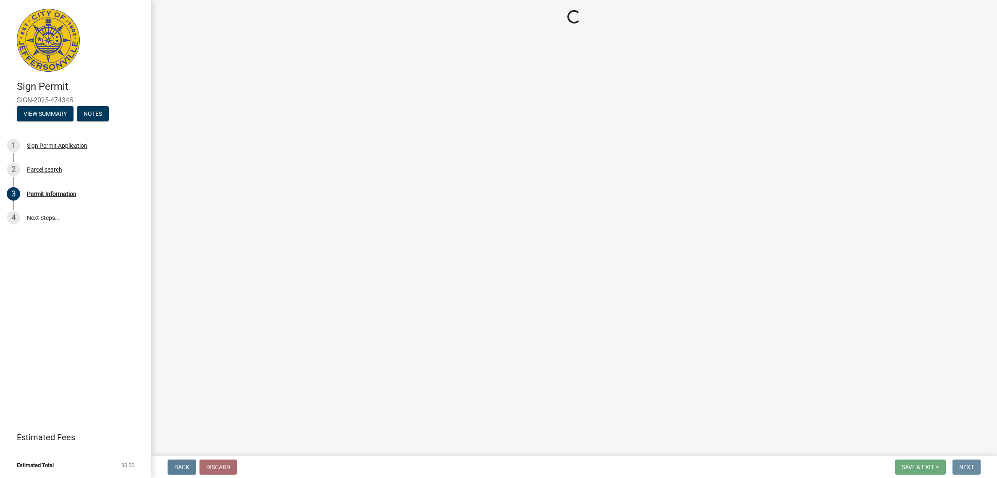
scroll to position [0, 0]
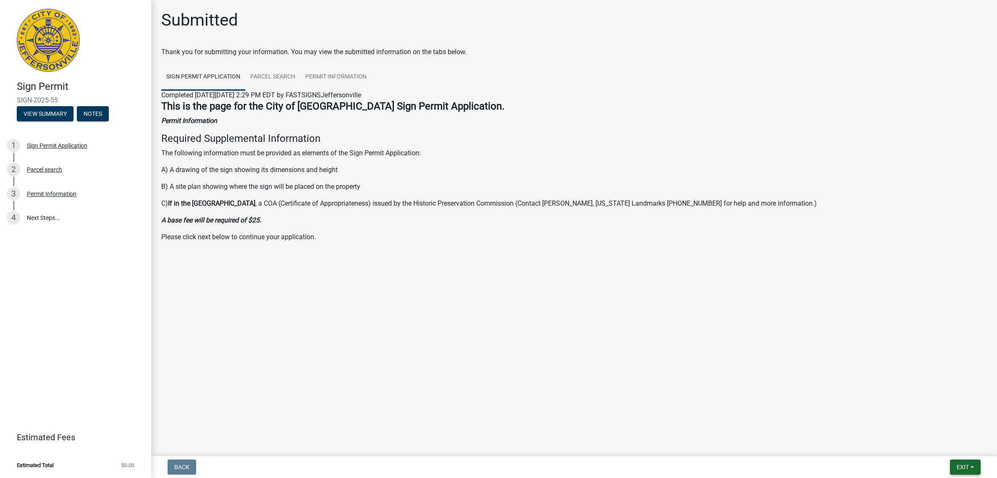
click at [965, 464] on span "Exit" at bounding box center [962, 467] width 12 height 7
click at [954, 449] on button "Save & Exit" at bounding box center [947, 445] width 67 height 20
